Goal: Navigation & Orientation: Find specific page/section

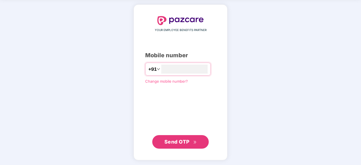
type input "**********"
click at [181, 142] on span "Send OTP" at bounding box center [176, 142] width 25 height 6
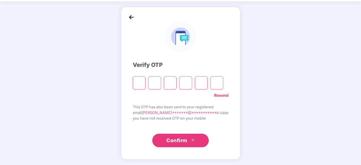
scroll to position [19, 0]
type input "*"
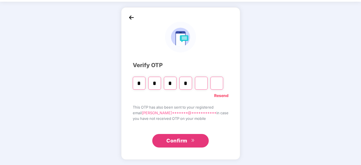
type input "*"
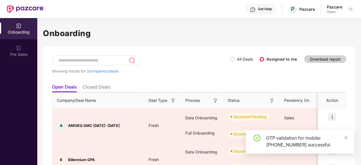
scroll to position [32, 0]
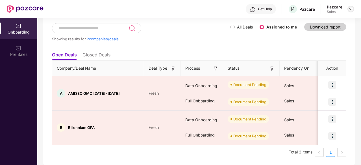
click at [352, 11] on img at bounding box center [350, 9] width 5 height 5
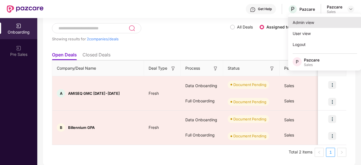
click at [306, 27] on div "Admin view" at bounding box center [324, 22] width 73 height 11
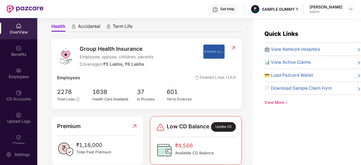
scroll to position [51, 0]
